Goal: Transaction & Acquisition: Download file/media

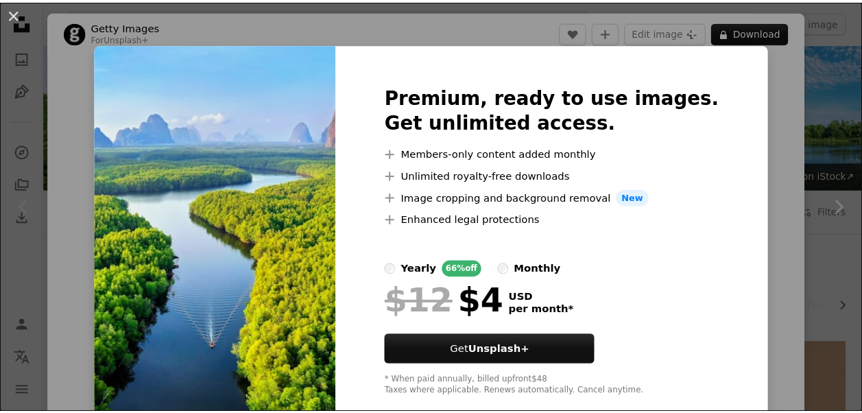
scroll to position [206, 0]
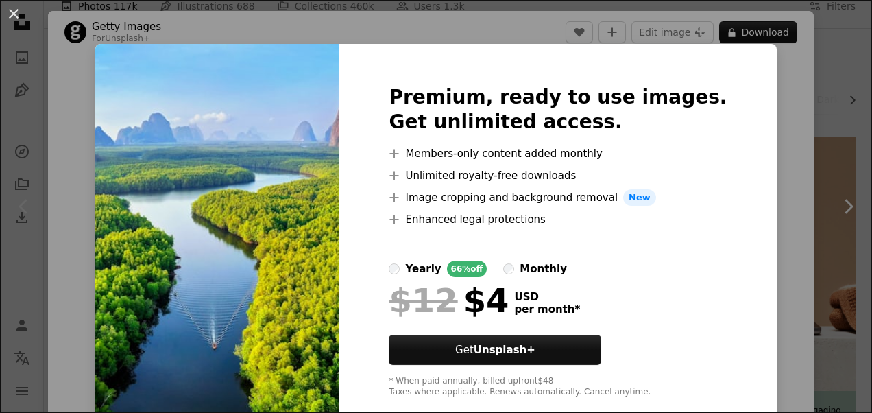
click at [791, 152] on div "An X shape Premium, ready to use images. Get unlimited access. A plus sign Memb…" at bounding box center [436, 206] width 872 height 413
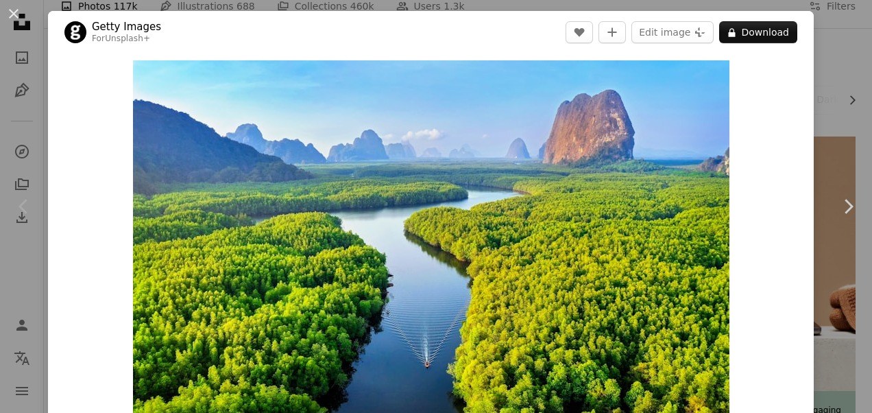
click at [814, 136] on div "An X shape Chevron left Chevron right Getty Images For Unsplash+ A heart A plus…" at bounding box center [436, 206] width 872 height 413
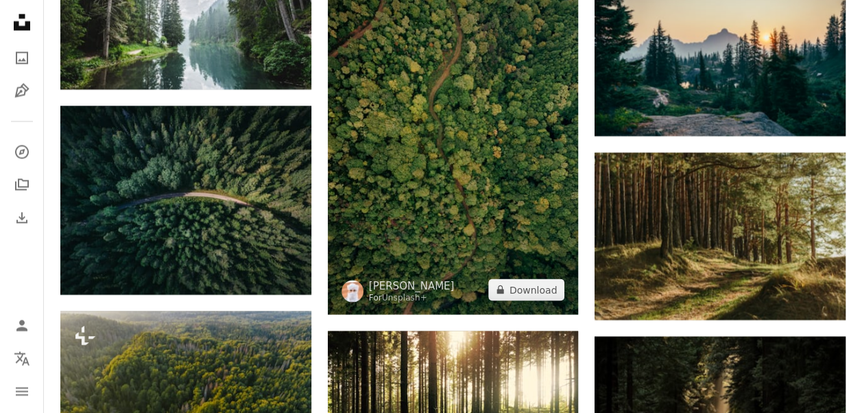
scroll to position [1165, 0]
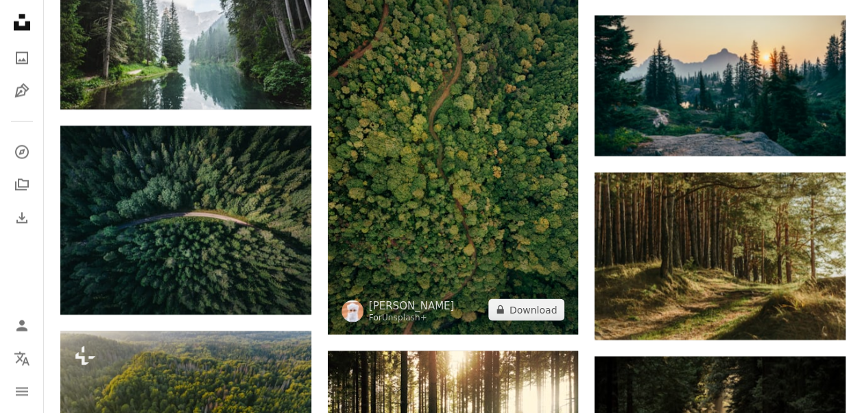
click at [519, 186] on img at bounding box center [453, 146] width 251 height 376
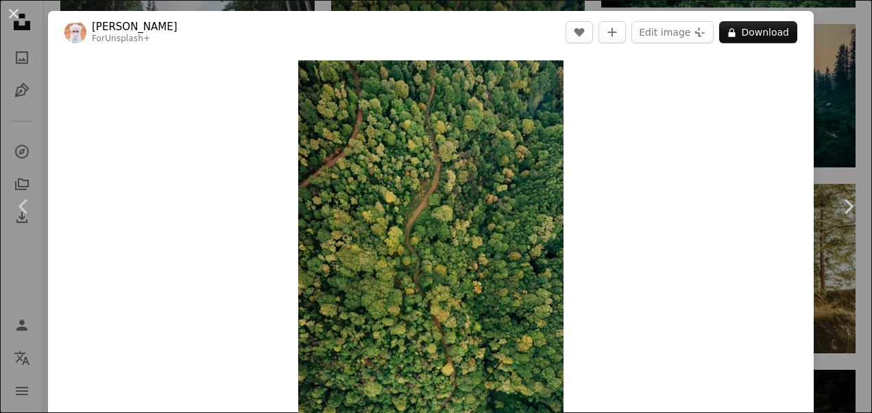
click at [826, 114] on div "An X shape Chevron left Chevron right Ahmed For Unsplash+ A heart A plus sign E…" at bounding box center [436, 206] width 872 height 413
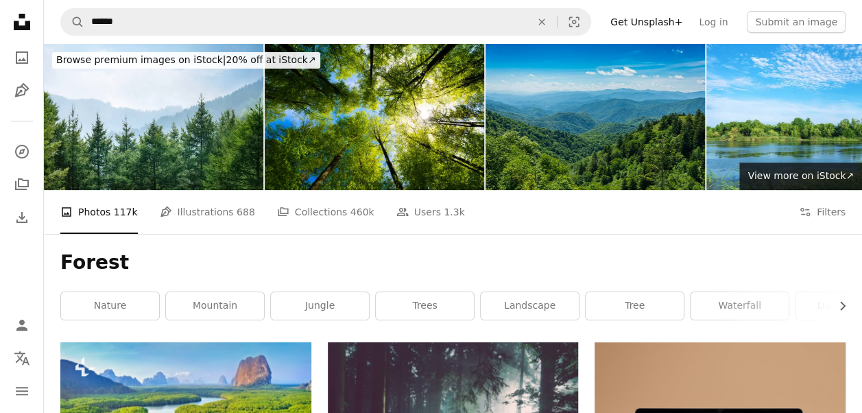
click at [648, 109] on img at bounding box center [594, 117] width 219 height 146
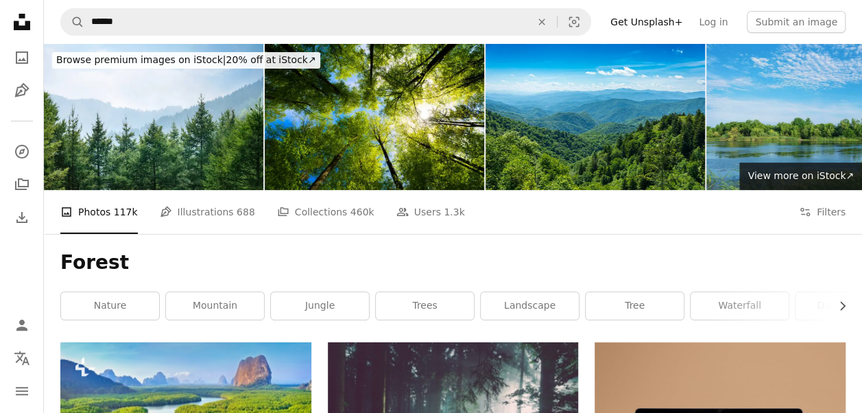
click at [788, 97] on img at bounding box center [815, 117] width 219 height 146
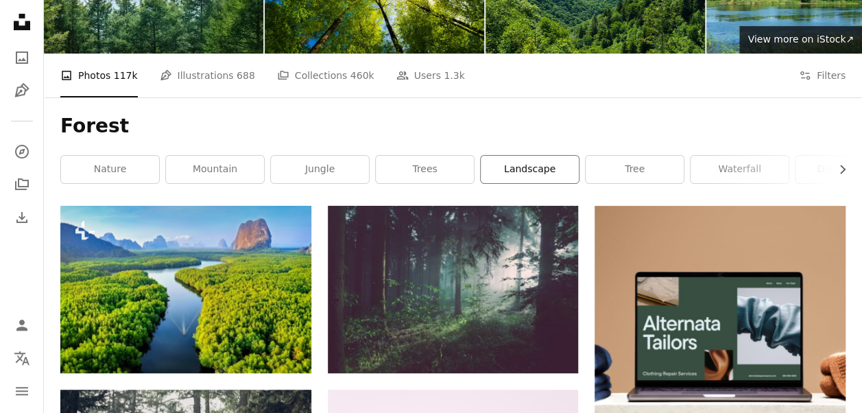
scroll to position [137, 0]
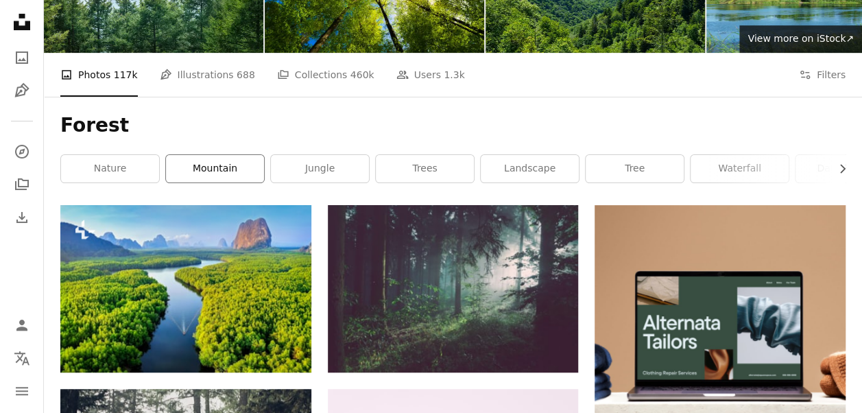
click at [220, 169] on link "mountain" at bounding box center [215, 168] width 98 height 27
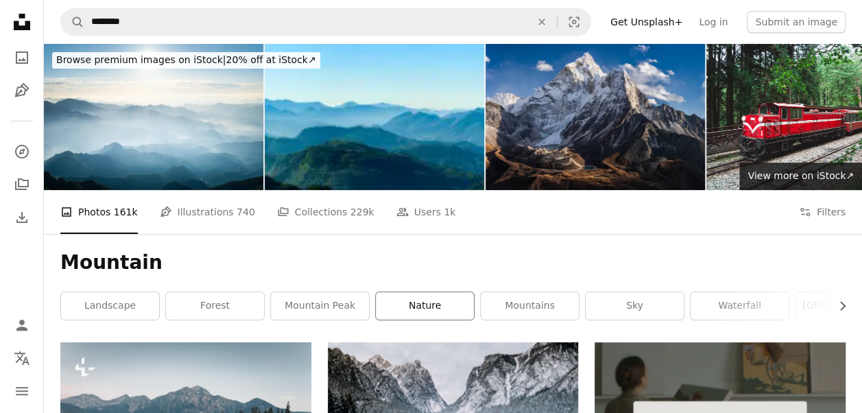
click at [422, 306] on link "nature" at bounding box center [425, 305] width 98 height 27
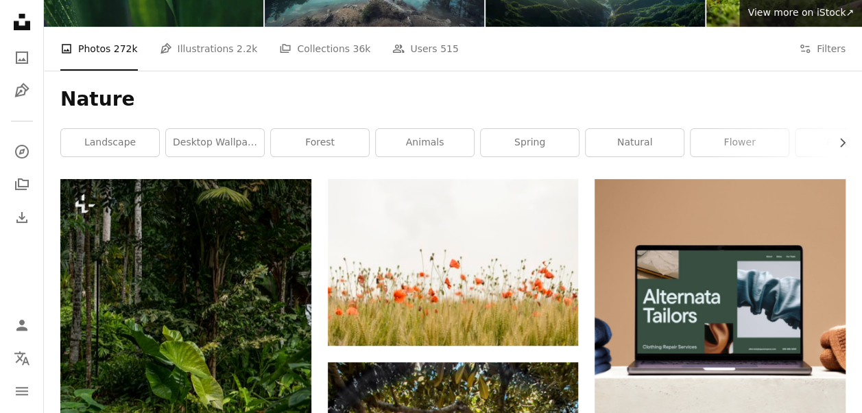
scroll to position [69, 0]
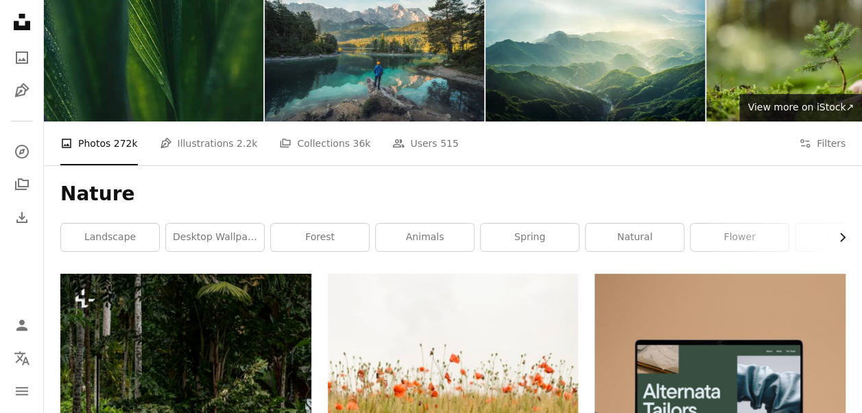
click at [835, 233] on icon "Chevron right" at bounding box center [842, 237] width 14 height 14
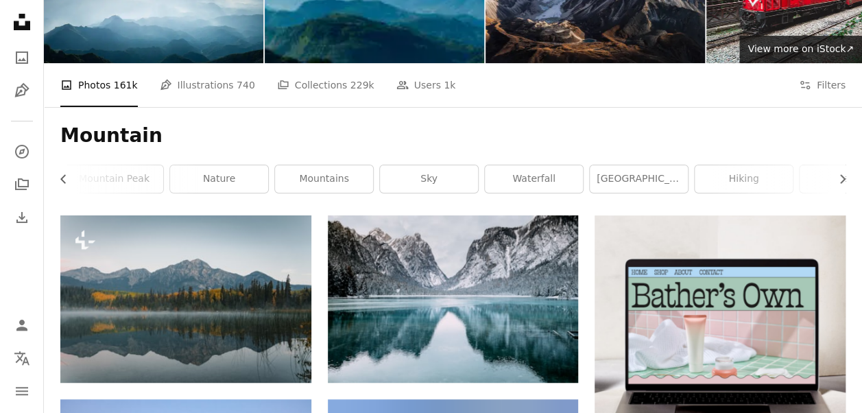
scroll to position [137, 0]
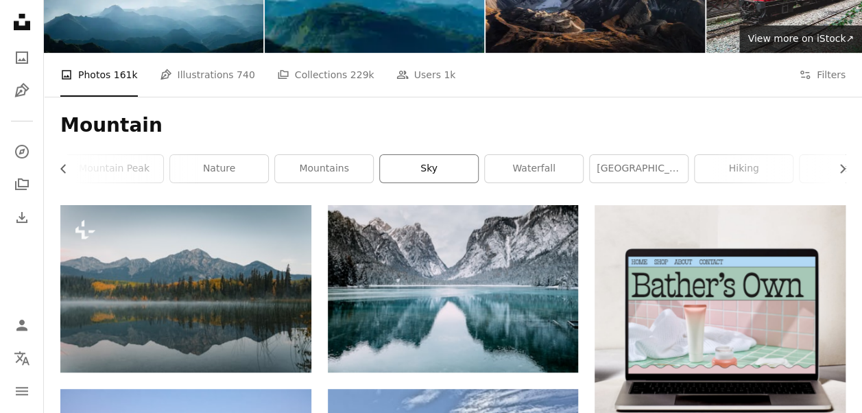
click at [424, 163] on link "sky" at bounding box center [429, 168] width 98 height 27
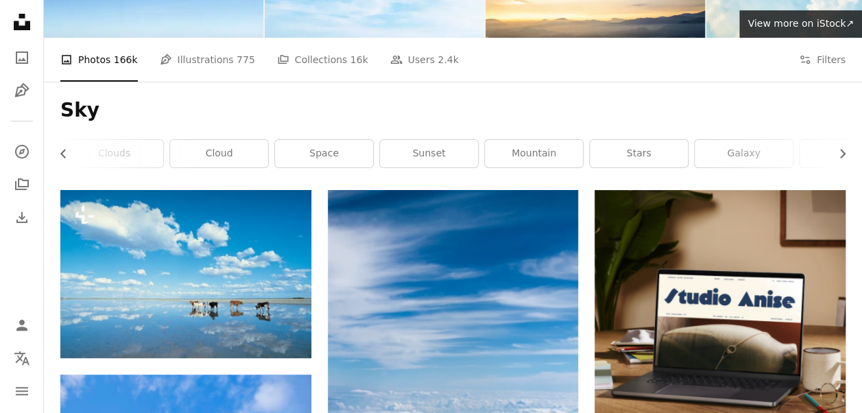
scroll to position [69, 0]
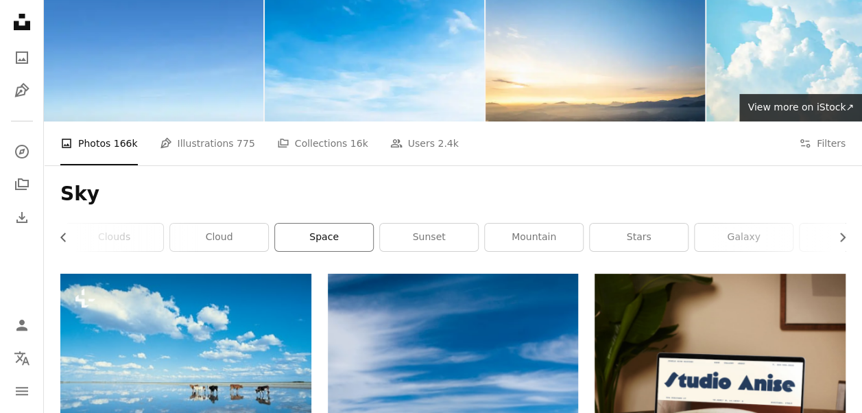
click at [334, 233] on link "space" at bounding box center [324, 236] width 98 height 27
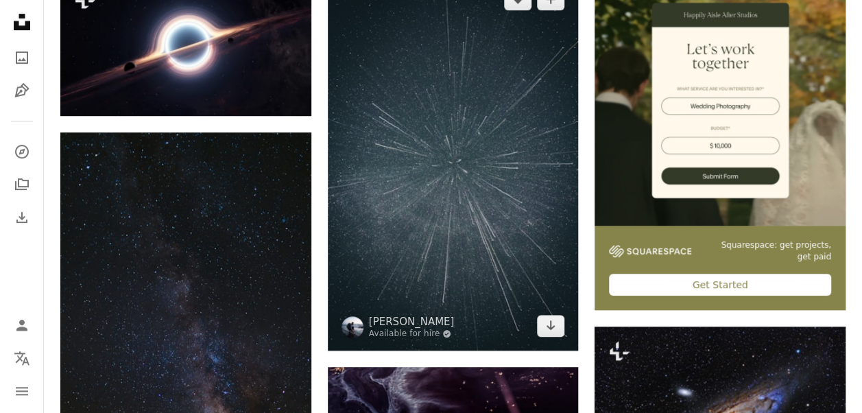
scroll to position [206, 0]
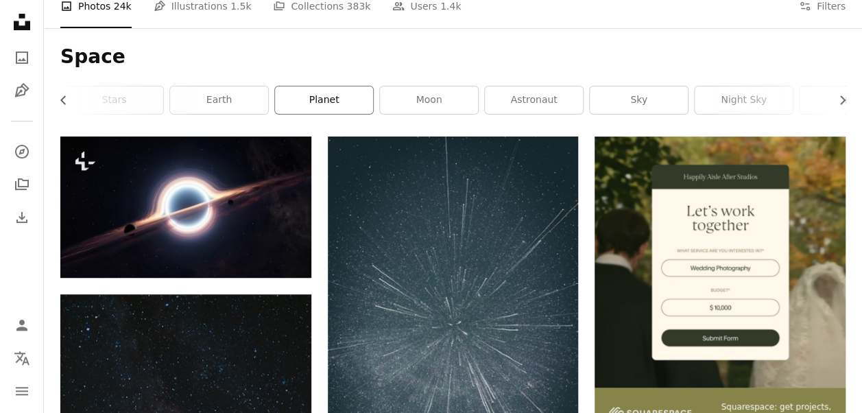
click at [339, 108] on link "planet" at bounding box center [324, 99] width 98 height 27
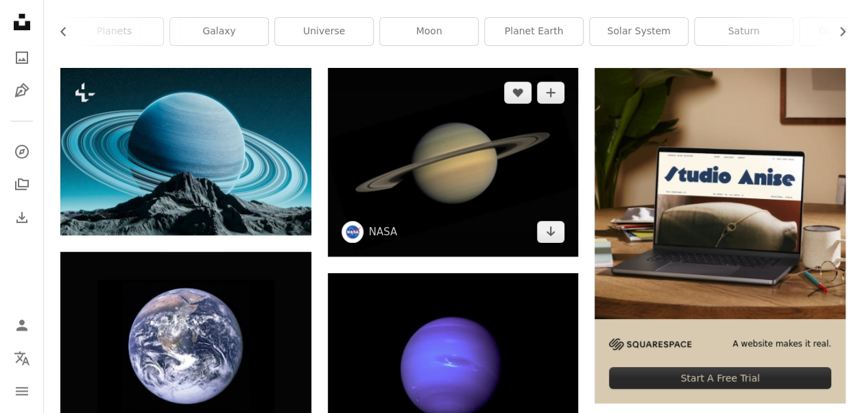
scroll to position [69, 0]
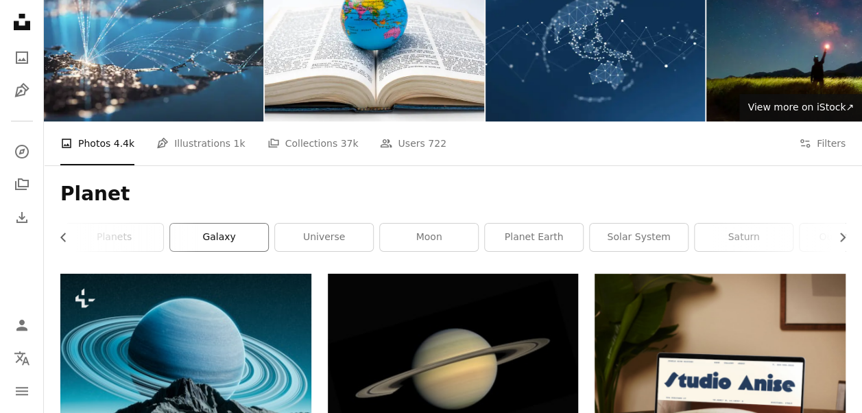
click at [248, 234] on link "galaxy" at bounding box center [219, 236] width 98 height 27
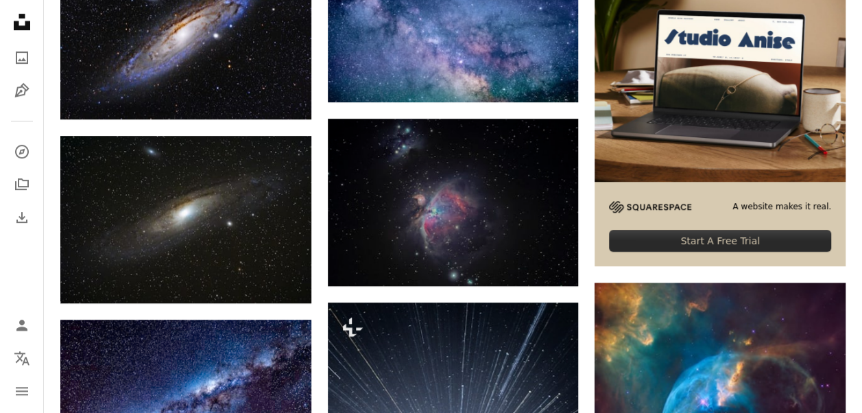
scroll to position [137, 0]
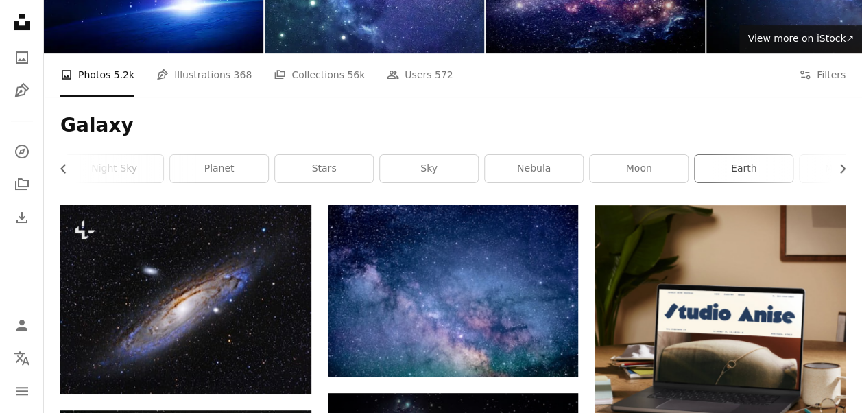
click at [720, 167] on link "earth" at bounding box center [743, 168] width 98 height 27
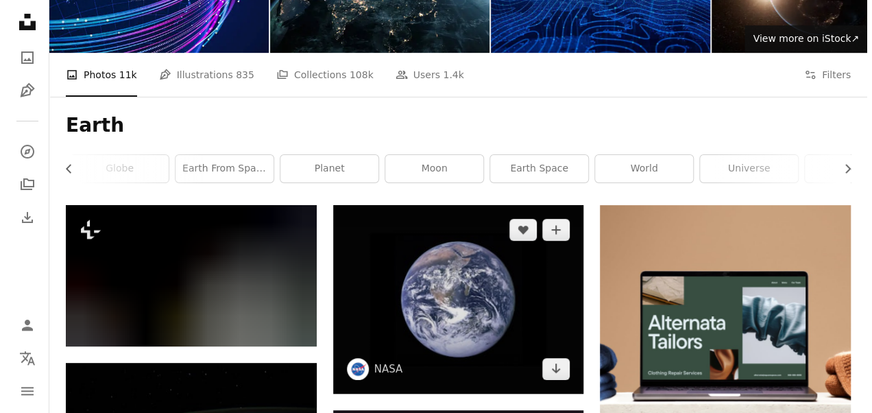
scroll to position [206, 0]
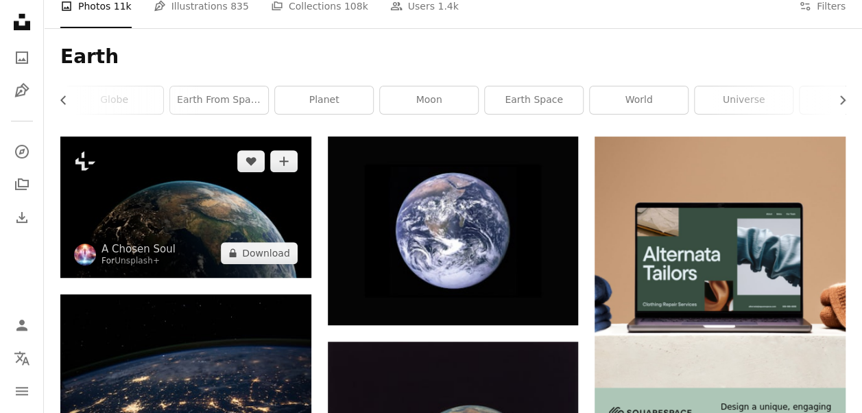
click at [217, 221] on img at bounding box center [185, 206] width 251 height 141
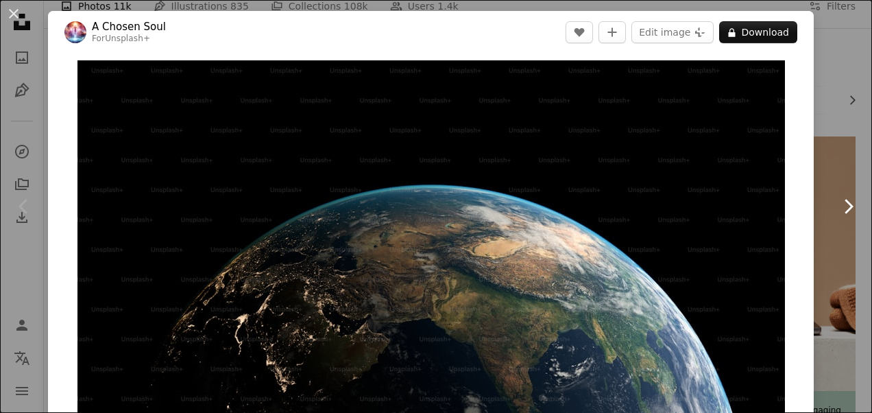
click at [844, 210] on icon at bounding box center [848, 206] width 9 height 14
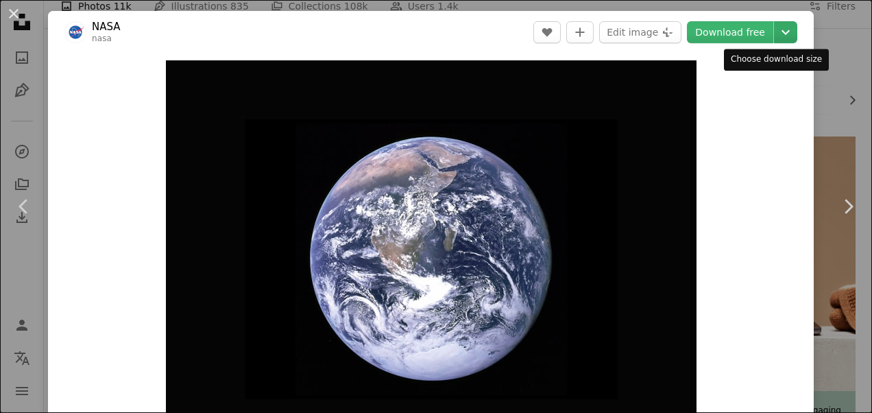
click at [777, 36] on icon "Chevron down" at bounding box center [786, 32] width 22 height 16
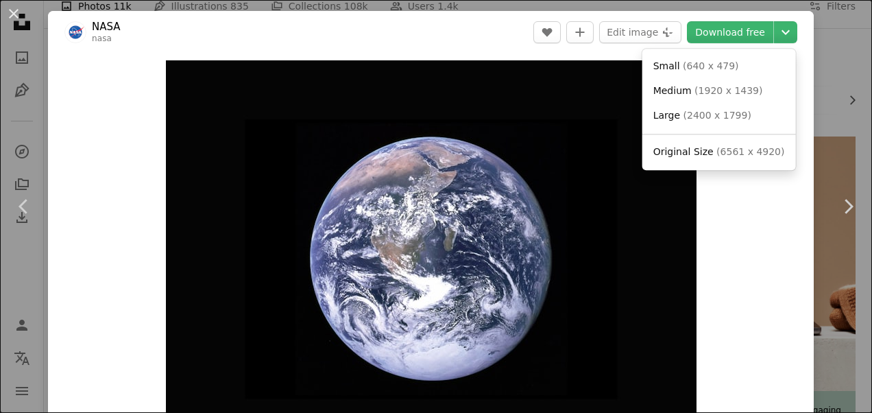
click at [472, 250] on dialog "An X shape Chevron left Chevron right NASA nasa A heart A plus sign Edit image …" at bounding box center [436, 206] width 872 height 413
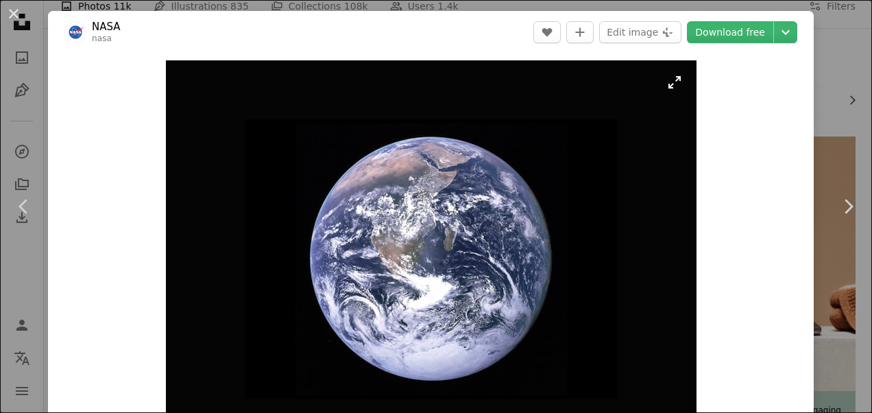
click at [472, 263] on img "Zoom in on this image" at bounding box center [431, 259] width 531 height 398
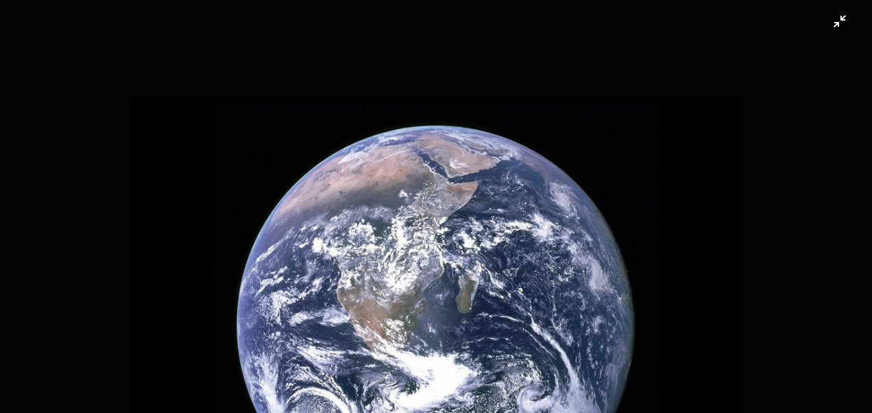
scroll to position [137, 0]
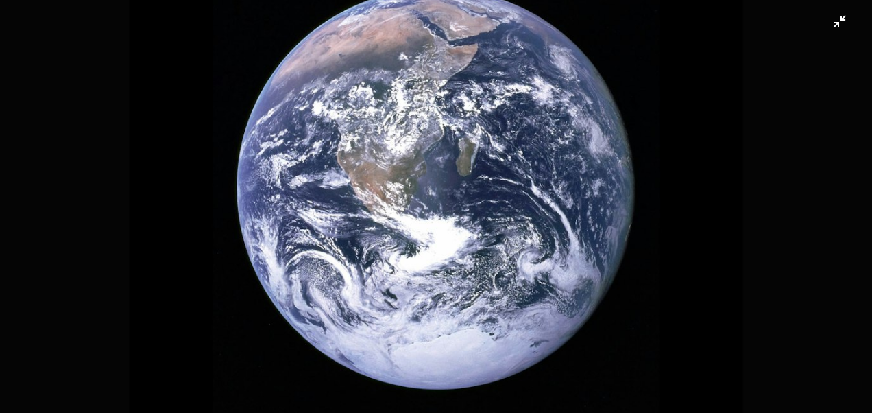
click at [838, 32] on img "Zoom out on this image" at bounding box center [435, 189] width 873 height 655
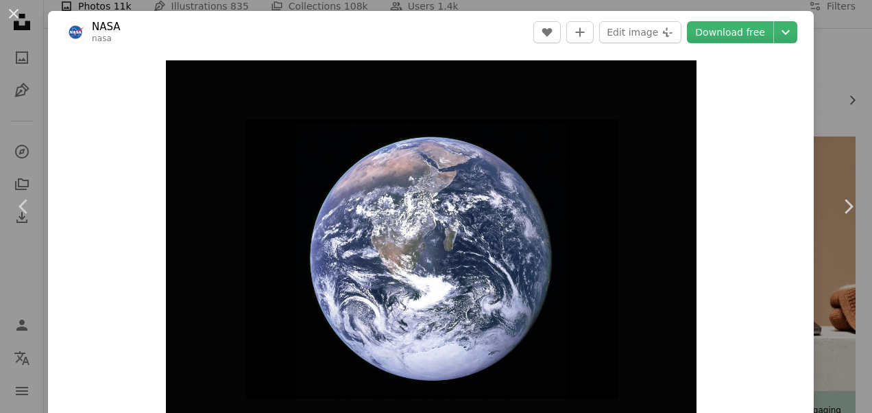
scroll to position [45, 0]
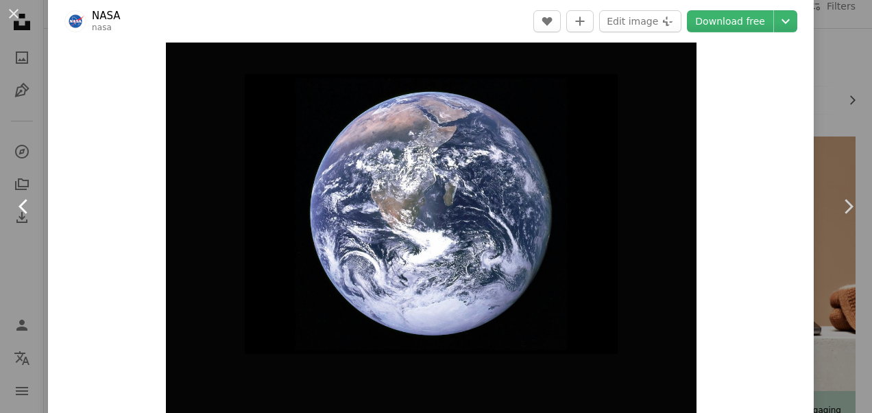
click at [25, 210] on icon "Chevron left" at bounding box center [24, 206] width 22 height 22
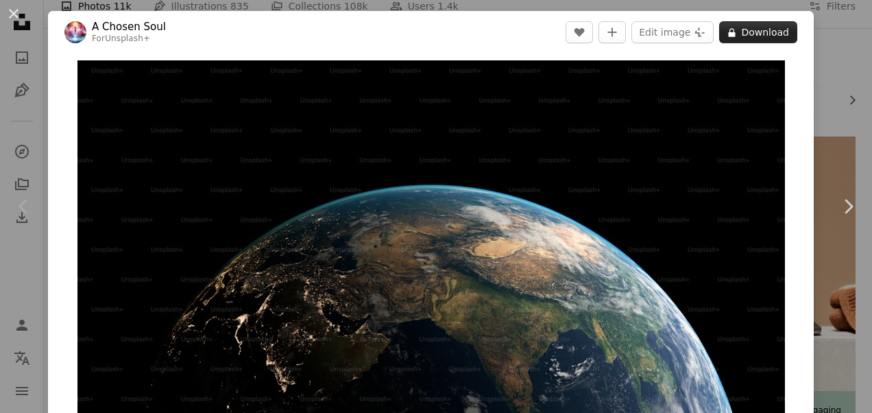
click at [753, 27] on button "A lock Download" at bounding box center [758, 32] width 78 height 22
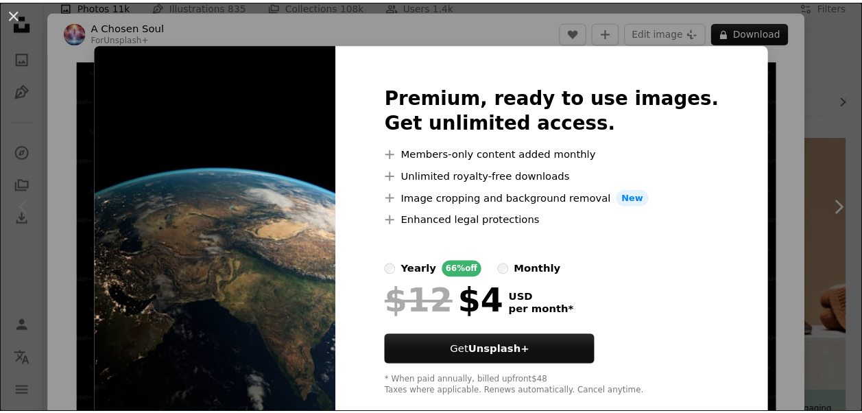
scroll to position [27, 0]
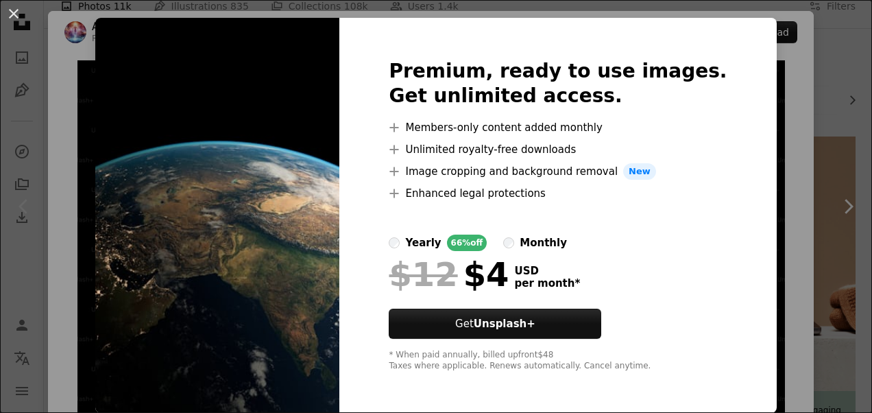
click at [809, 198] on div "An X shape Premium, ready to use images. Get unlimited access. A plus sign Memb…" at bounding box center [436, 206] width 872 height 413
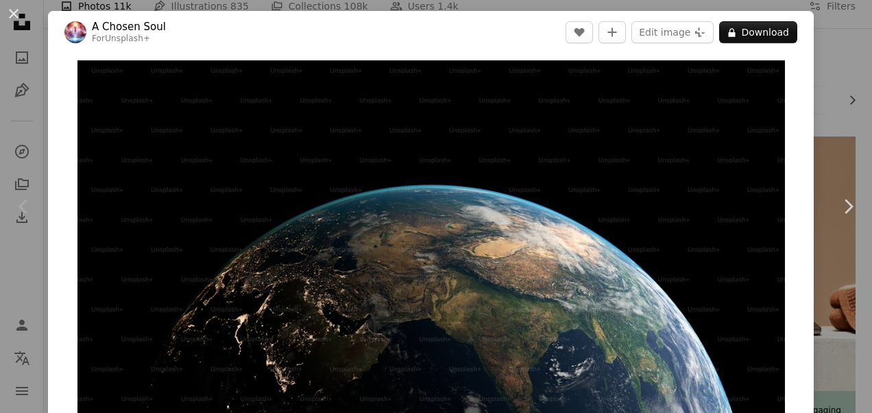
click at [820, 126] on div "An X shape Chevron left Chevron right A Chosen Soul For Unsplash+ A heart A plu…" at bounding box center [436, 206] width 872 height 413
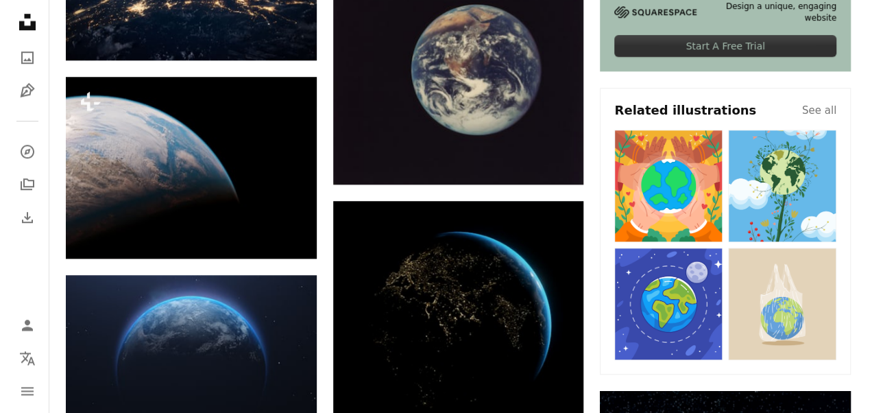
scroll to position [685, 0]
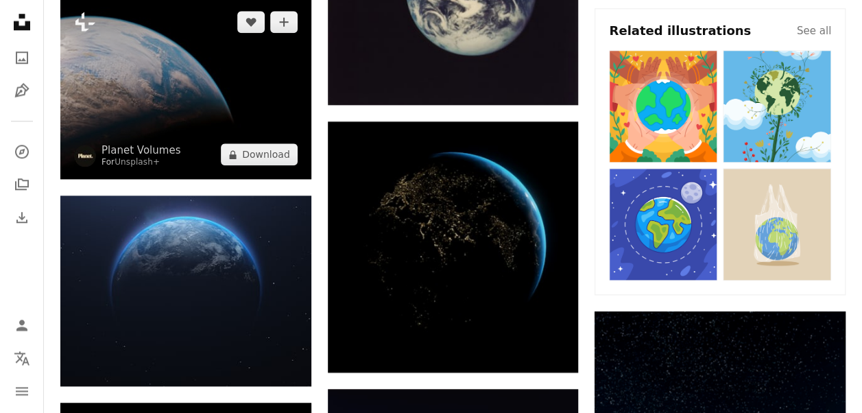
click at [254, 82] on img at bounding box center [185, 88] width 251 height 182
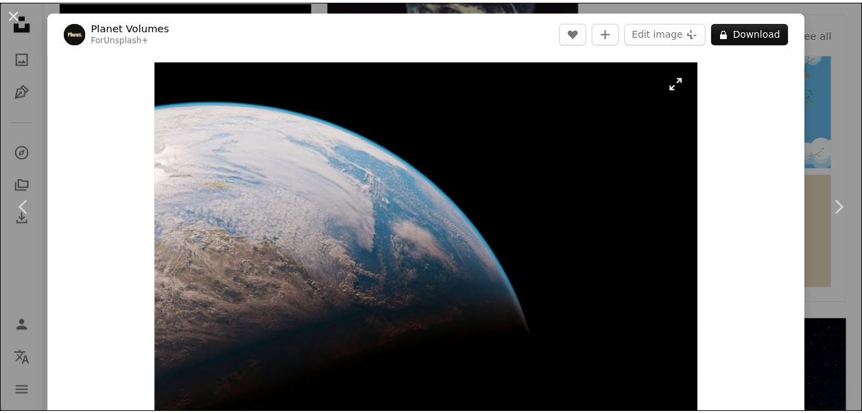
scroll to position [206, 0]
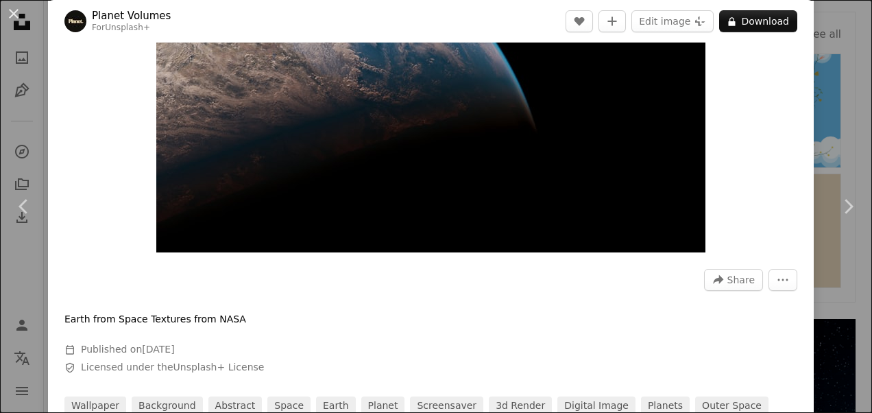
click at [839, 123] on div "An X shape Chevron left Chevron right Planet Volumes For Unsplash+ A heart A pl…" at bounding box center [436, 206] width 872 height 413
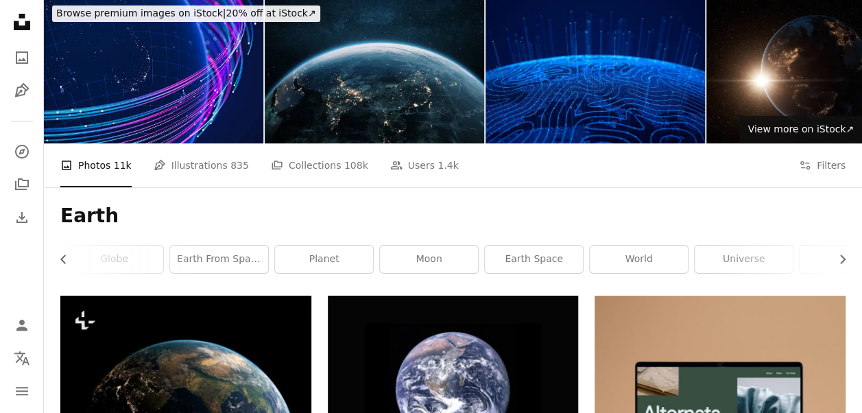
scroll to position [69, 0]
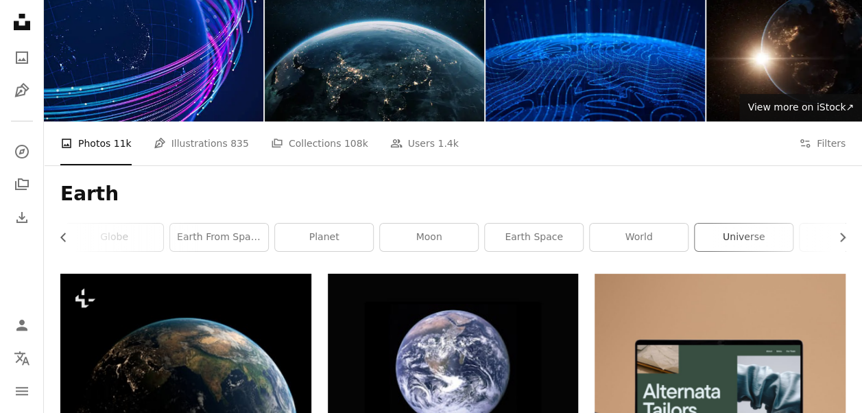
click at [718, 230] on link "universe" at bounding box center [743, 236] width 98 height 27
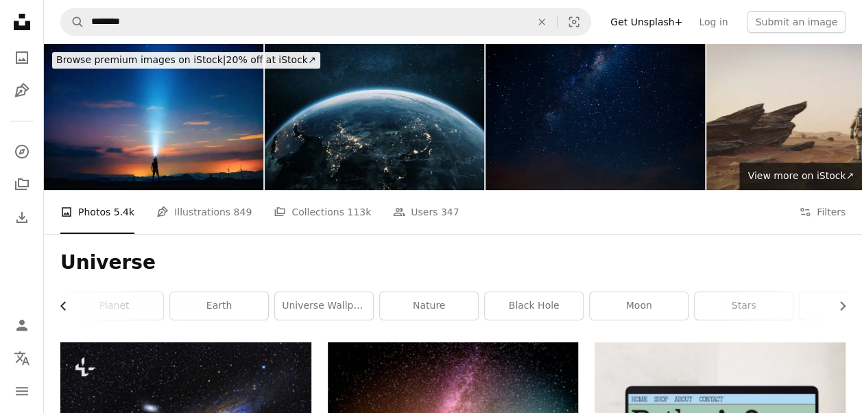
click at [61, 306] on icon "Chevron left" at bounding box center [64, 306] width 14 height 14
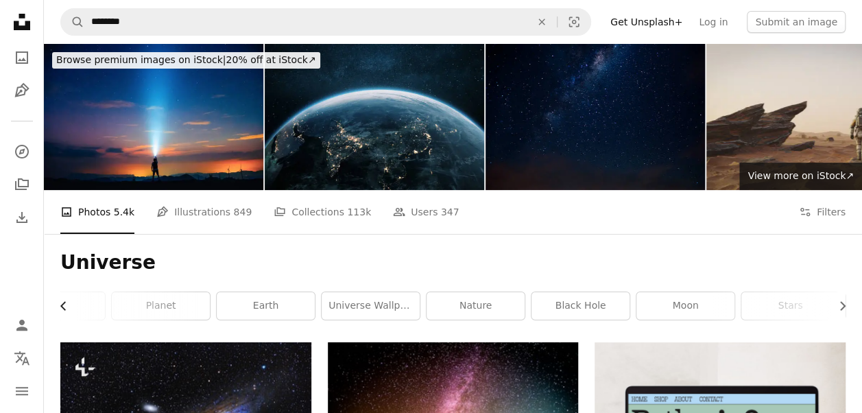
scroll to position [0, 49]
click at [61, 306] on icon "Chevron left" at bounding box center [64, 306] width 14 height 14
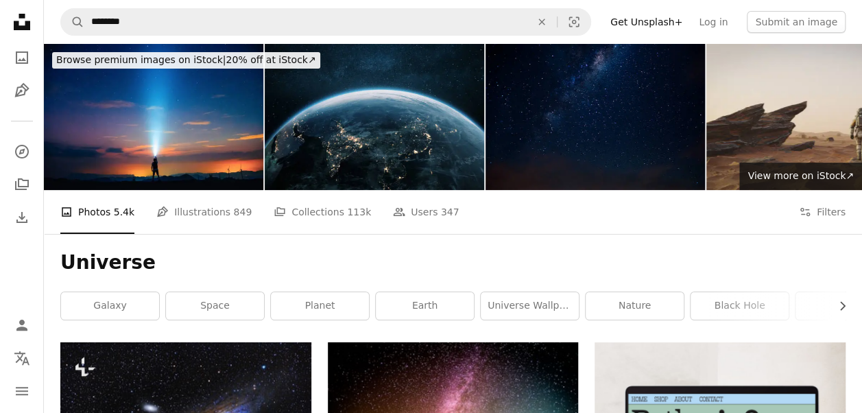
click at [61, 306] on link "galaxy" at bounding box center [110, 305] width 98 height 27
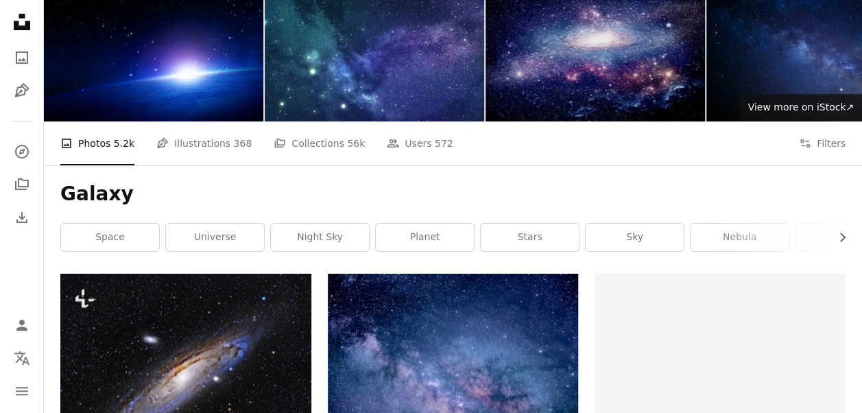
scroll to position [137, 0]
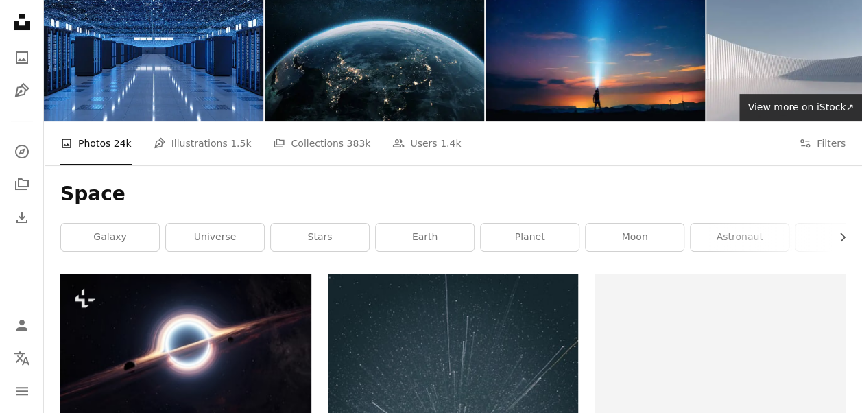
scroll to position [206, 0]
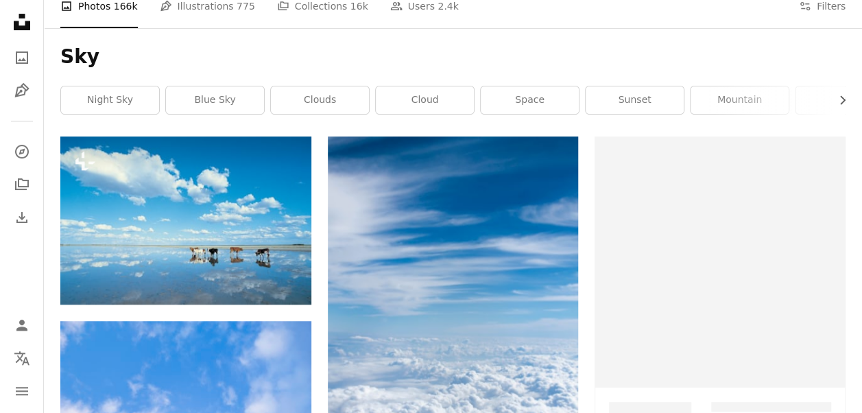
scroll to position [69, 0]
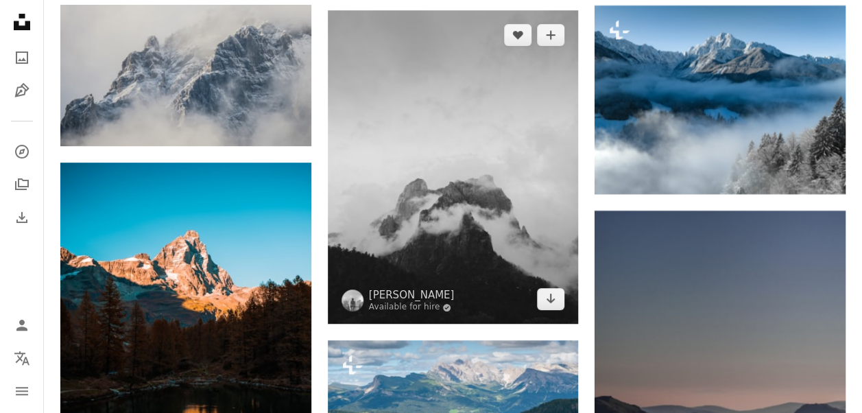
scroll to position [3016, 0]
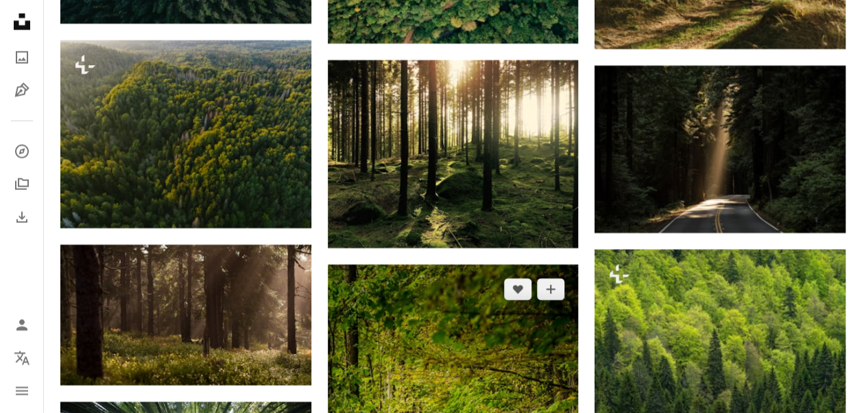
scroll to position [1714, 0]
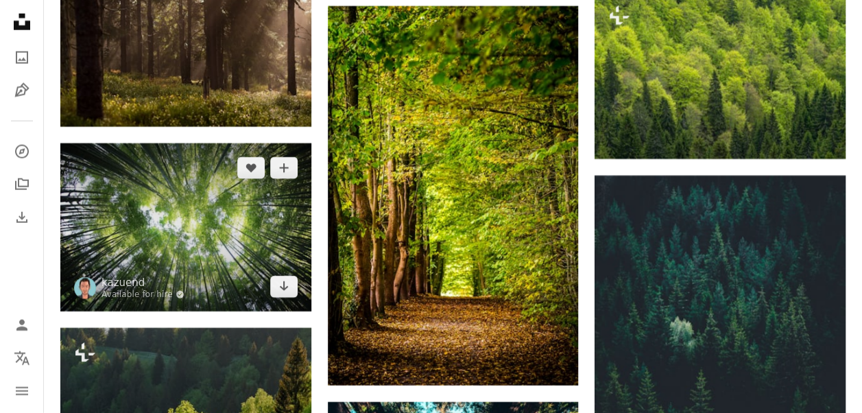
click at [222, 218] on img at bounding box center [185, 226] width 251 height 167
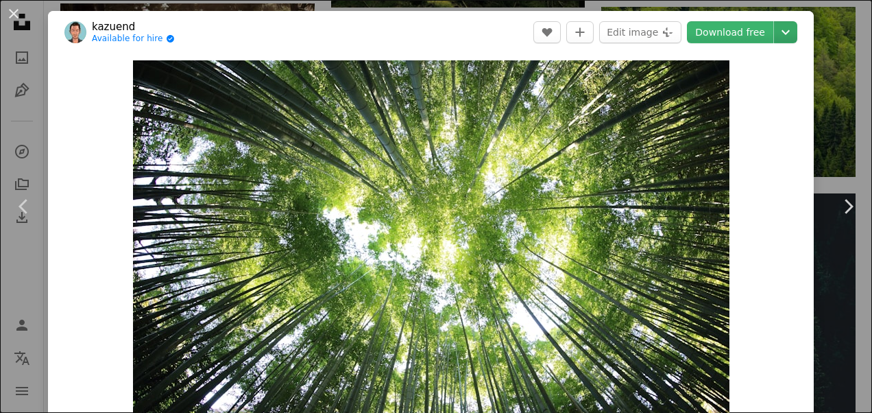
click at [775, 36] on icon "Chevron down" at bounding box center [786, 32] width 22 height 16
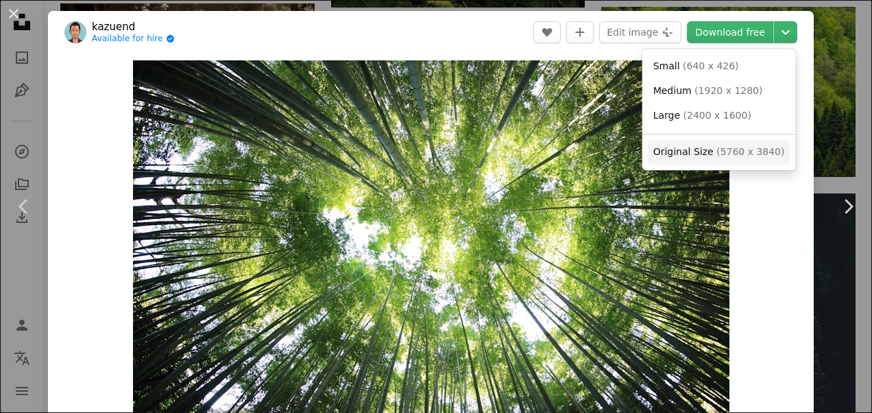
click at [732, 146] on span "( 5760 x 3840 )" at bounding box center [750, 151] width 68 height 11
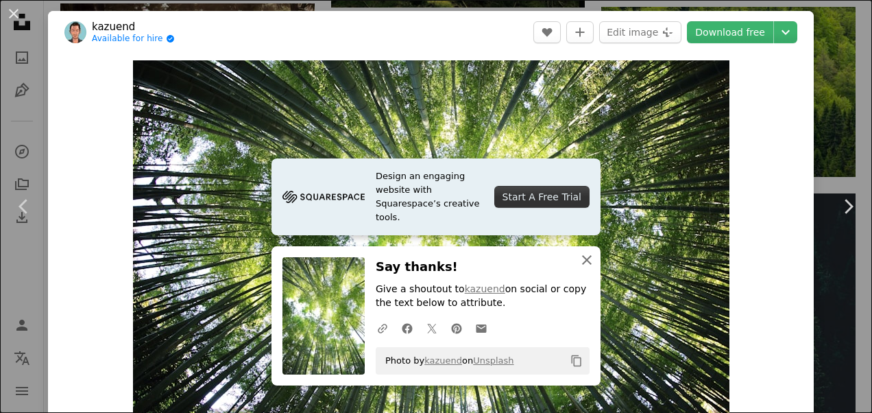
click at [581, 256] on icon "An X shape" at bounding box center [586, 260] width 16 height 16
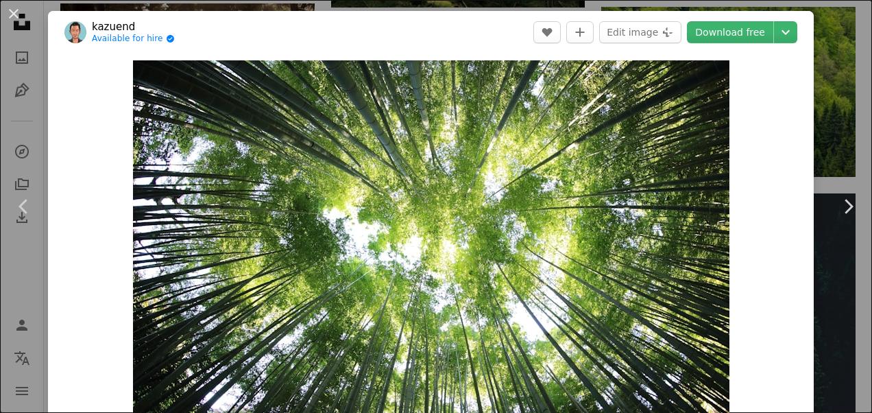
click at [817, 66] on div "An X shape Chevron left Chevron right kazuend Available for hire A checkmark in…" at bounding box center [436, 206] width 872 height 413
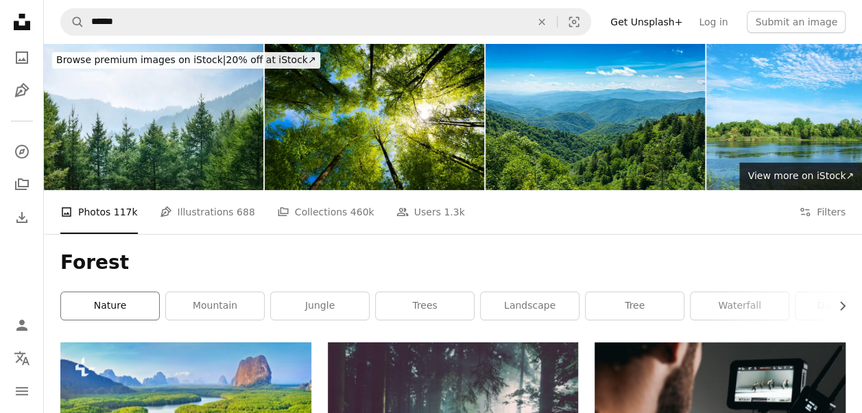
click at [133, 301] on link "nature" at bounding box center [110, 305] width 98 height 27
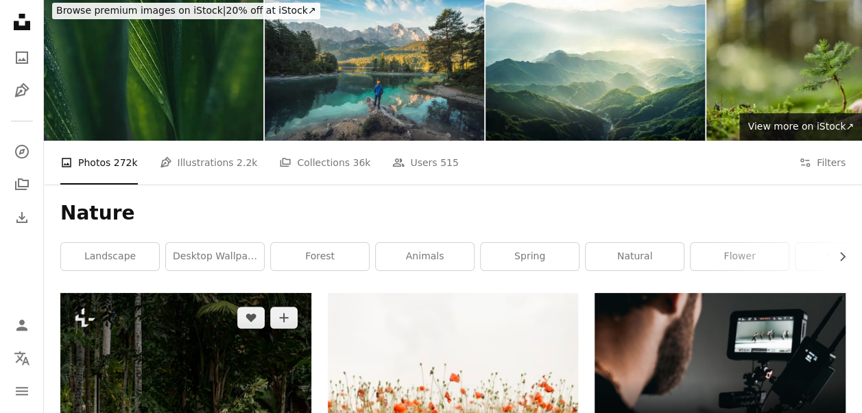
scroll to position [137, 0]
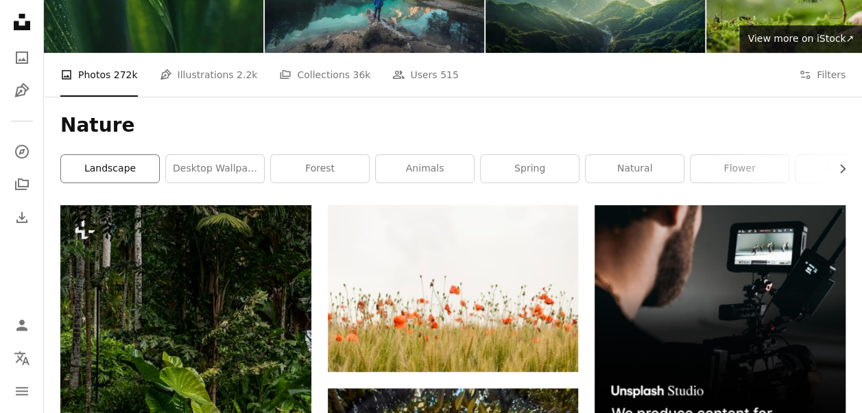
click at [136, 168] on link "landscape" at bounding box center [110, 168] width 98 height 27
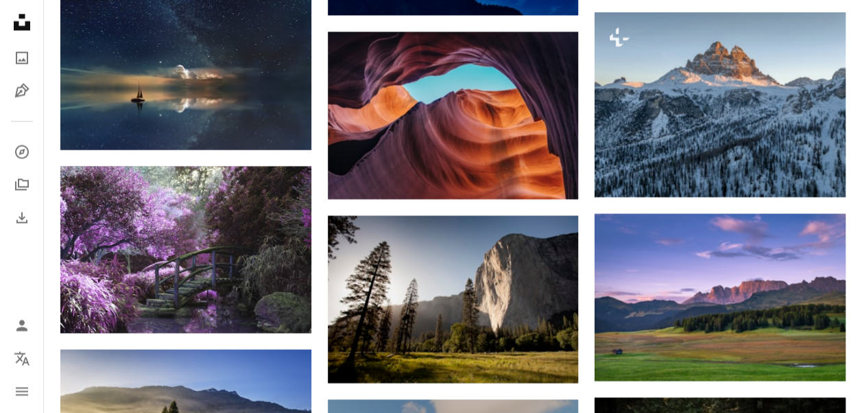
scroll to position [3907, 0]
